Goal: Check status: Check status

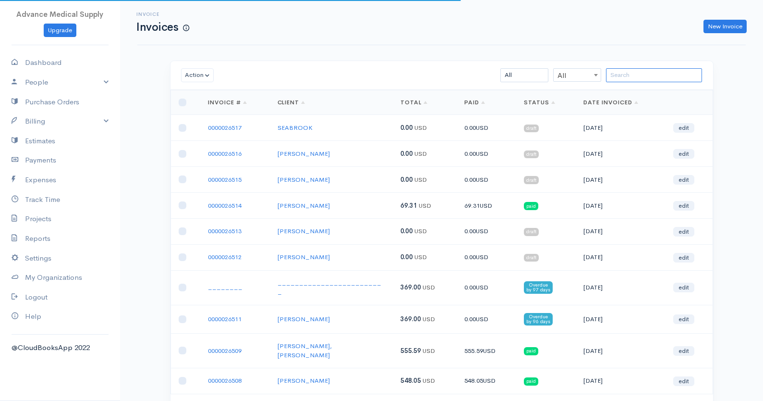
click at [653, 75] on input "search" at bounding box center [654, 75] width 96 height 14
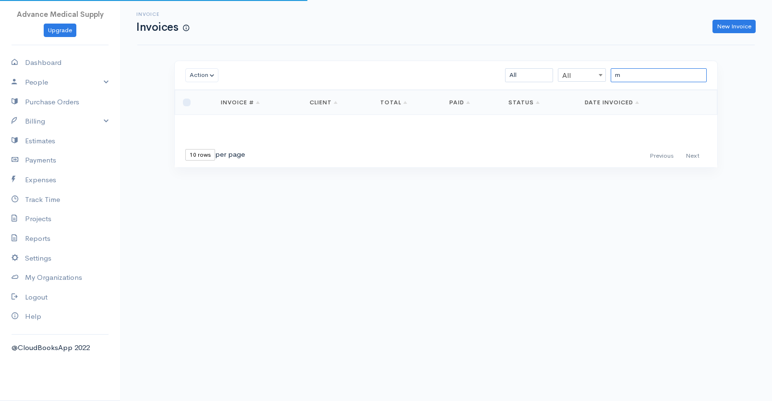
type input "m"
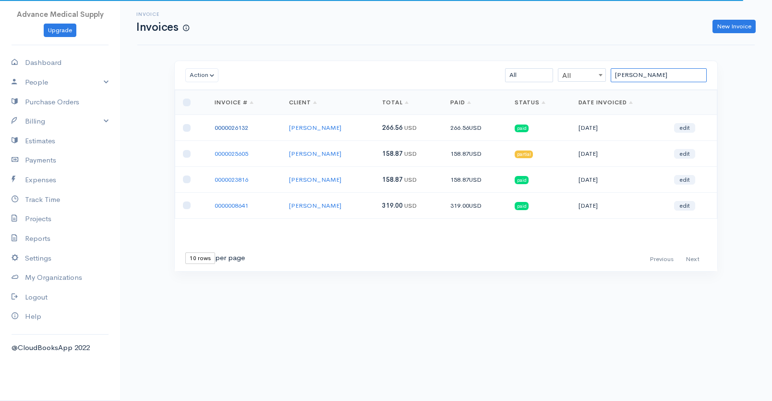
type input "[PERSON_NAME]"
click at [229, 127] on link "0000026132" at bounding box center [232, 127] width 34 height 8
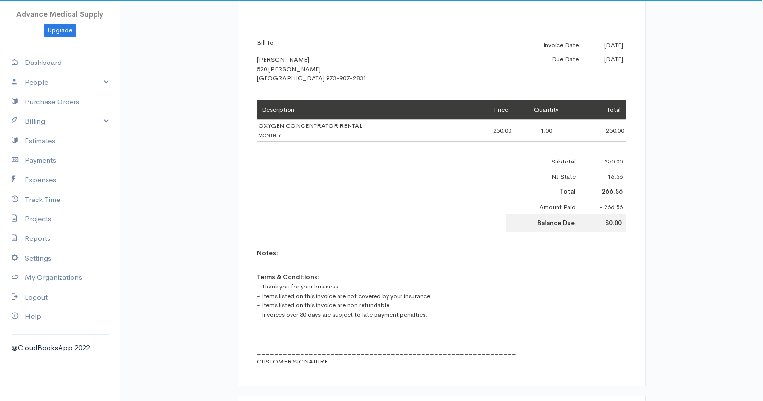
scroll to position [154, 0]
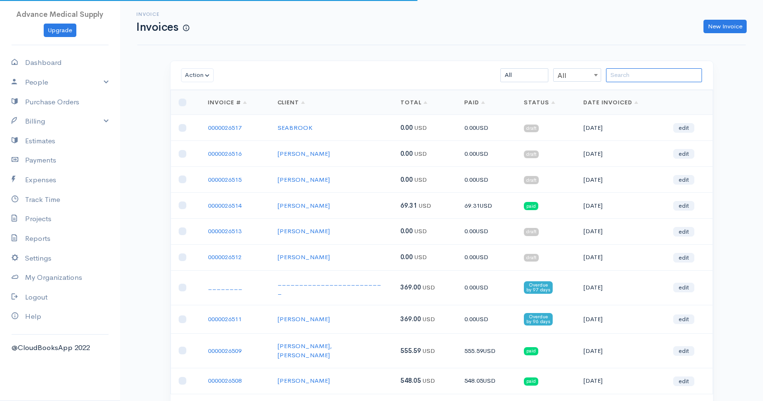
click at [647, 73] on input "search" at bounding box center [654, 75] width 96 height 14
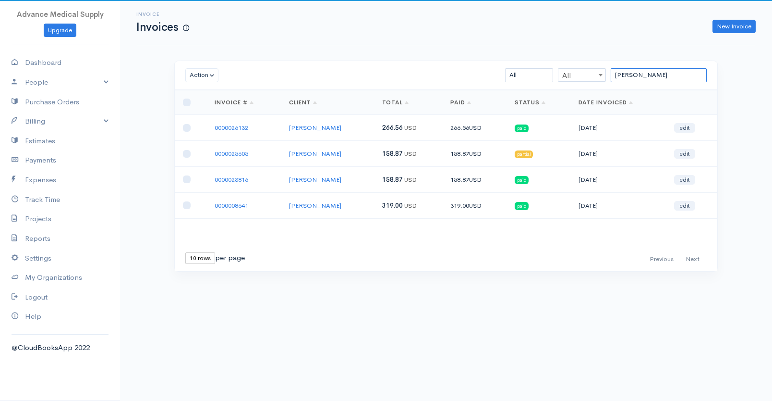
type input "[PERSON_NAME]"
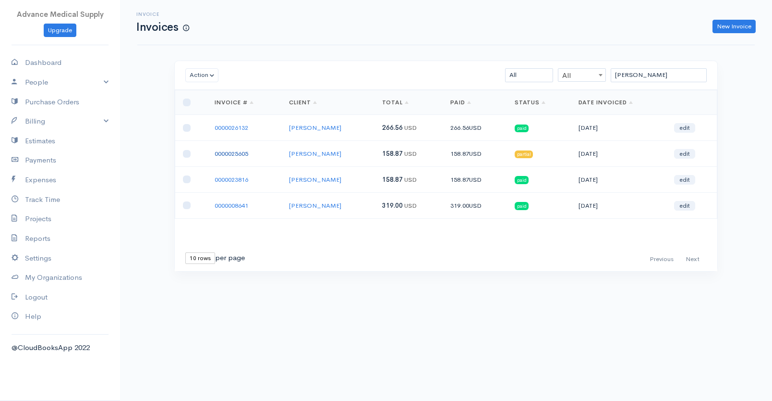
click at [222, 154] on link "0000025605" at bounding box center [232, 153] width 34 height 8
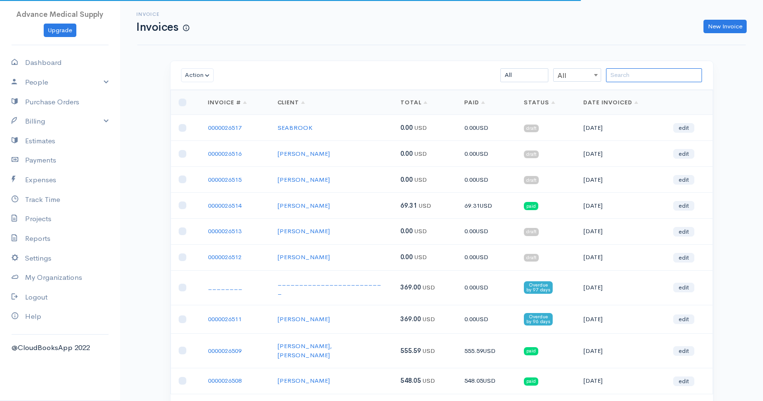
click at [610, 72] on input "search" at bounding box center [654, 75] width 96 height 14
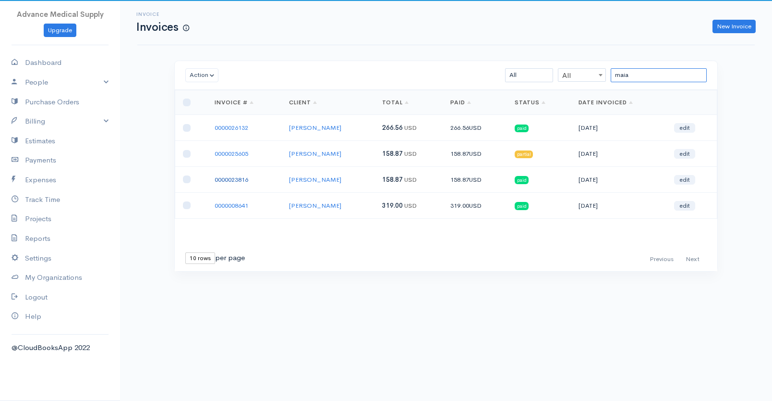
type input "maia"
click at [223, 180] on link "0000023816" at bounding box center [232, 179] width 34 height 8
